Goal: Transaction & Acquisition: Purchase product/service

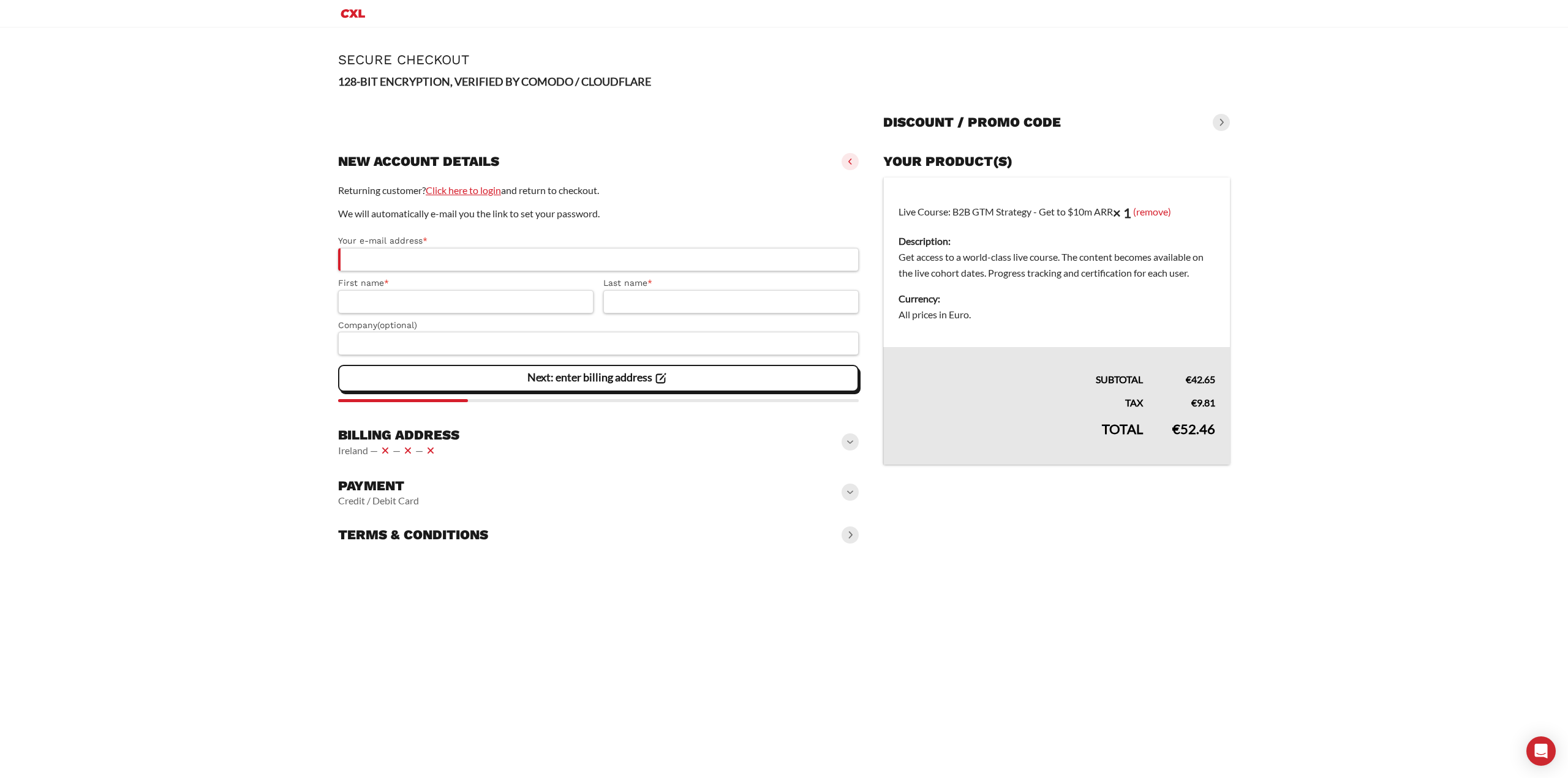
click at [456, 194] on link "Click here to login" at bounding box center [463, 190] width 75 height 11
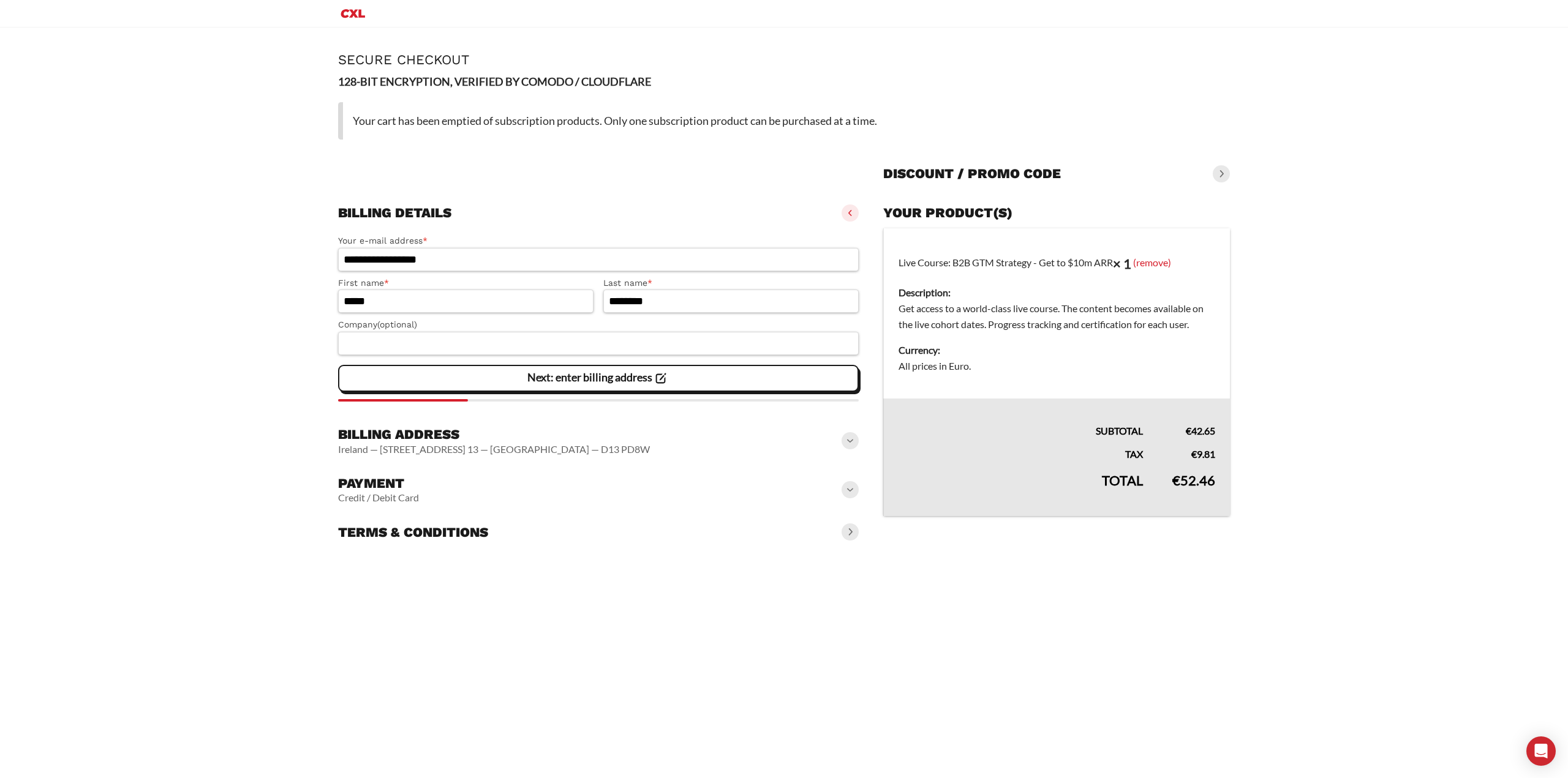
click at [852, 211] on span at bounding box center [850, 213] width 17 height 17
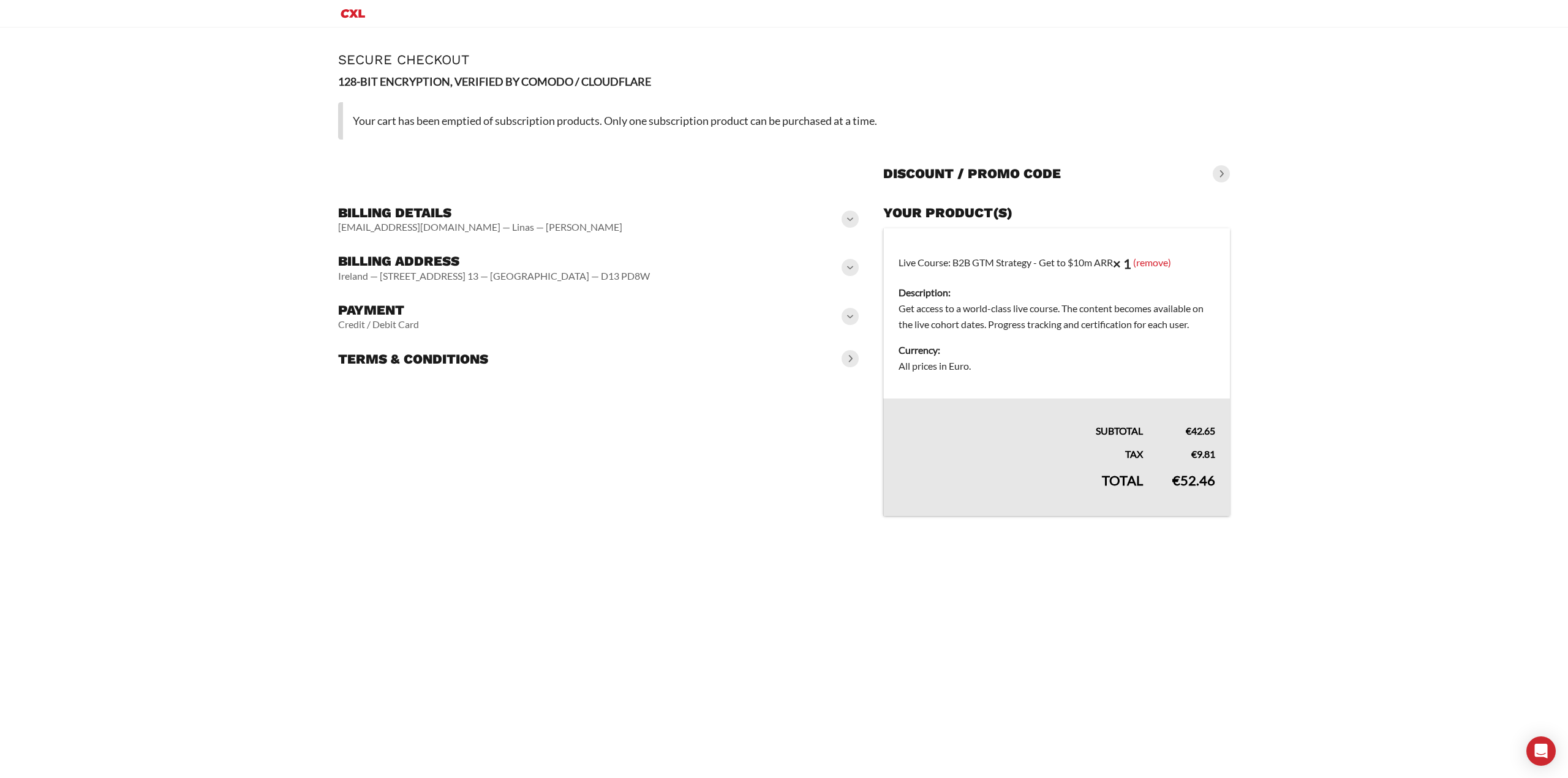
click at [850, 223] on span at bounding box center [850, 219] width 17 height 17
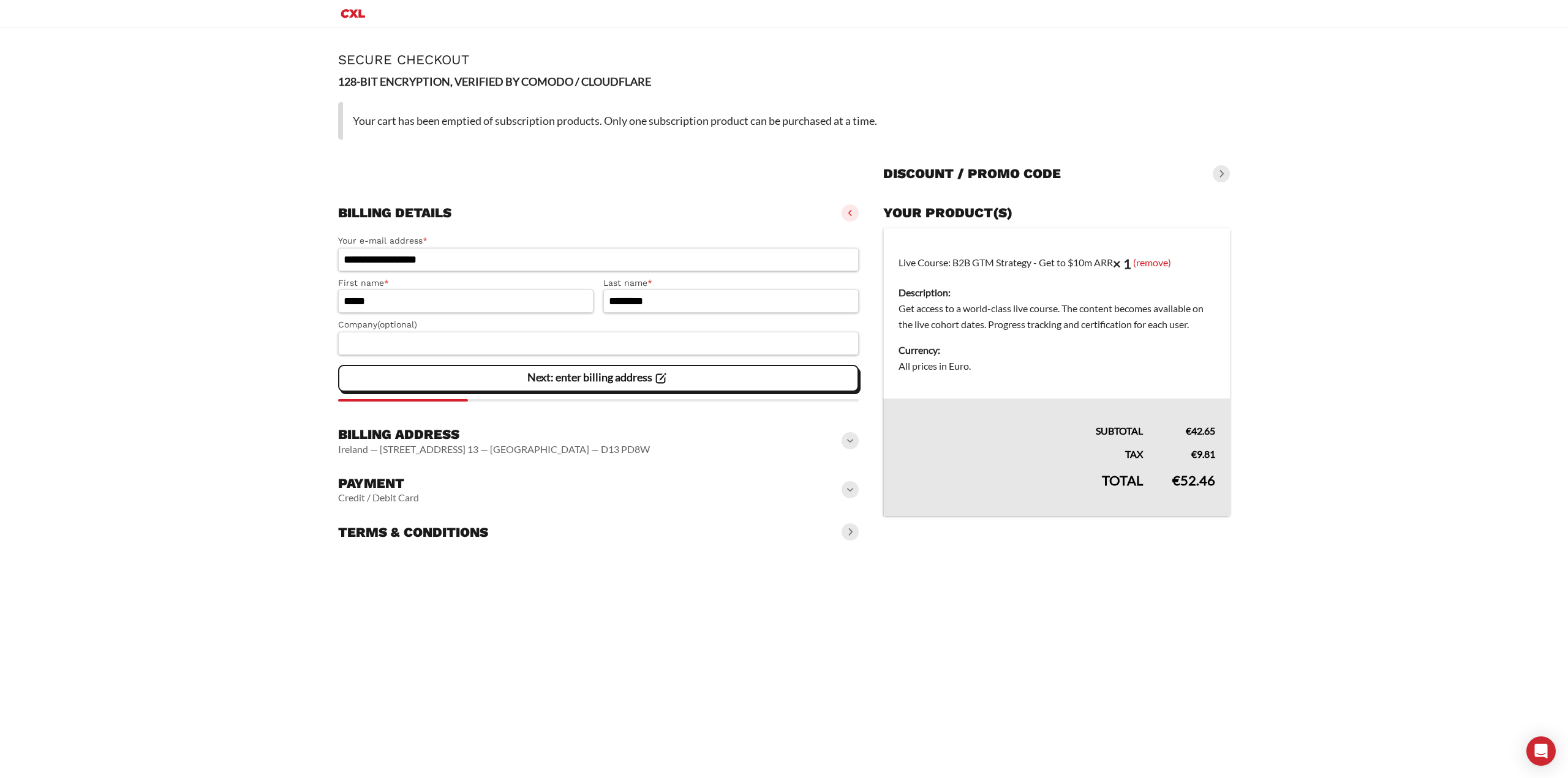
click at [736, 220] on div "Billing details [EMAIL_ADDRESS][DOMAIN_NAME] — Linas — [PERSON_NAME]" at bounding box center [598, 213] width 520 height 27
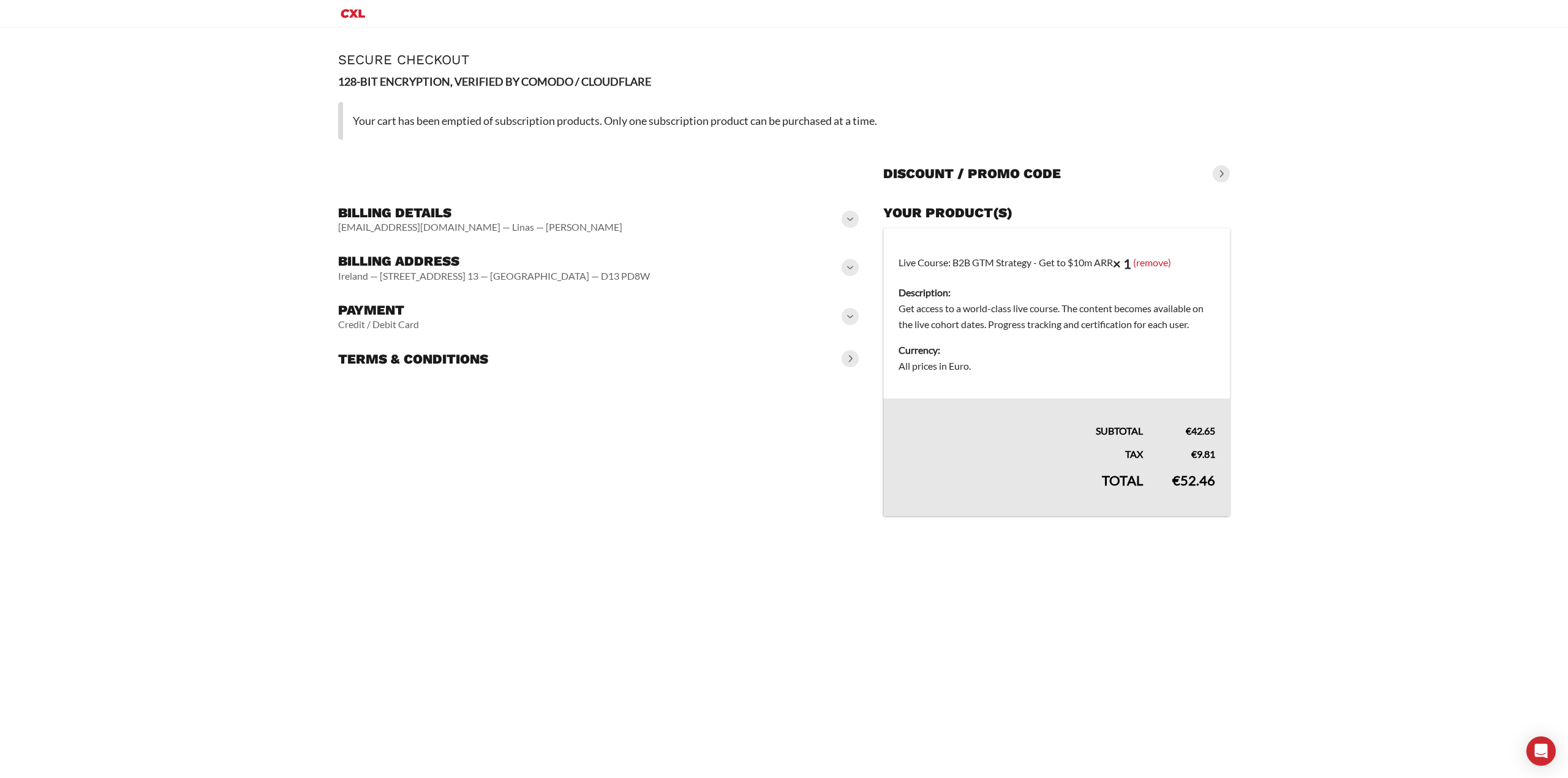
drag, startPoint x: 353, startPoint y: 13, endPoint x: 845, endPoint y: 41, distance: 492.8
click at [353, 13] on icon "Primary Menu" at bounding box center [353, 14] width 24 height 9
